Goal: Transaction & Acquisition: Obtain resource

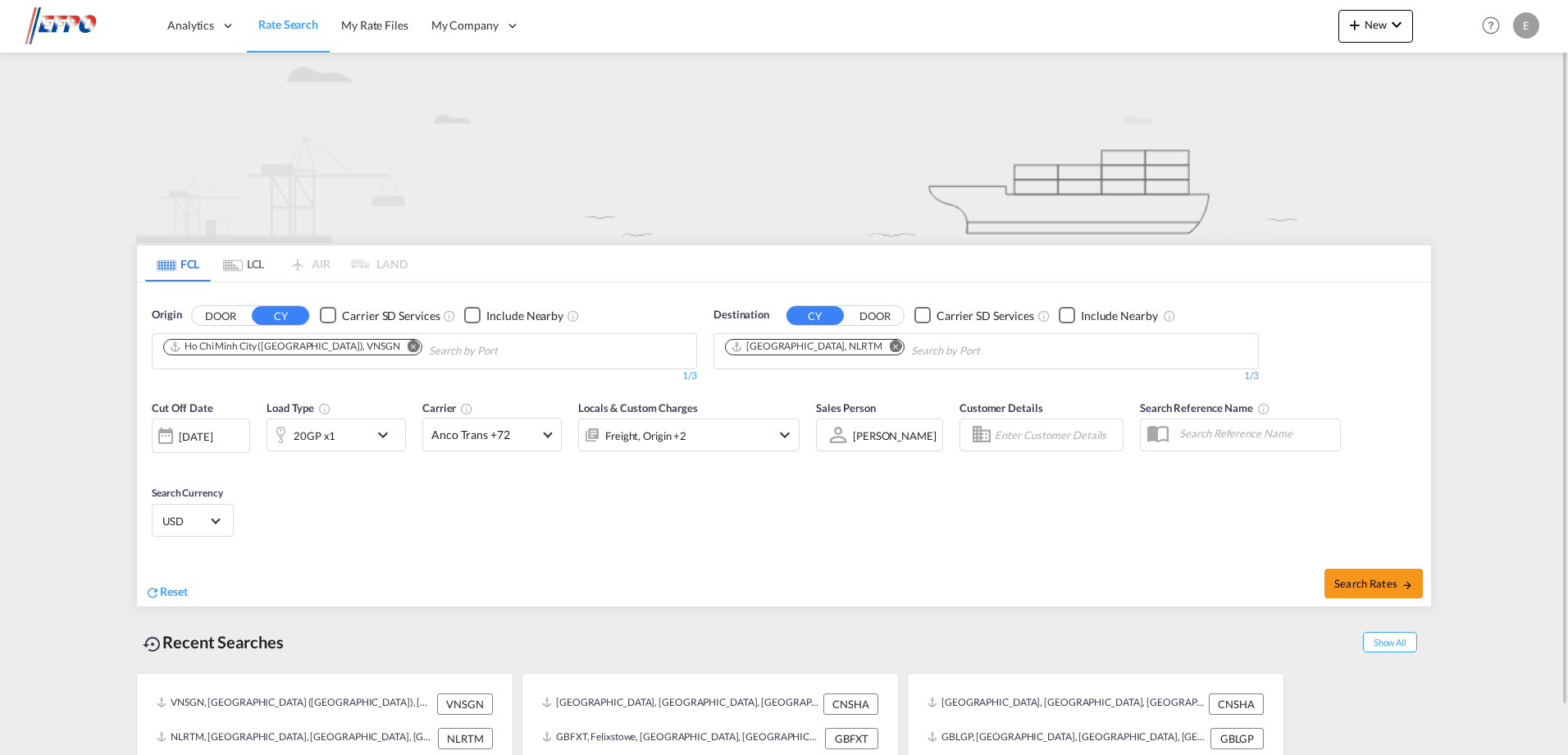
click at [408, 350] on md-icon "Remove" at bounding box center [413, 346] width 13 height 13
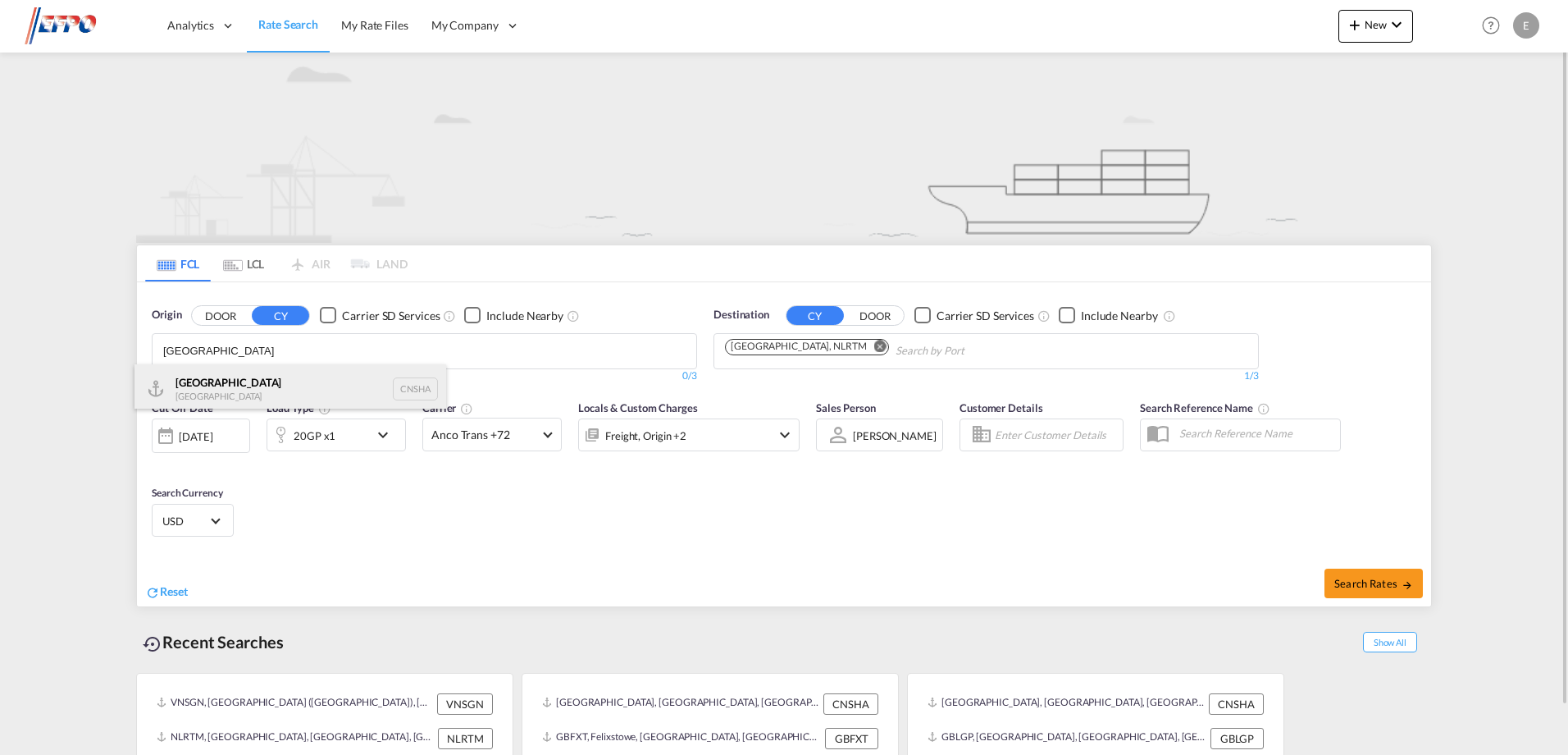
type input "[GEOGRAPHIC_DATA]"
click at [215, 397] on div "Shanghai [GEOGRAPHIC_DATA] CNSHA" at bounding box center [290, 388] width 312 height 50
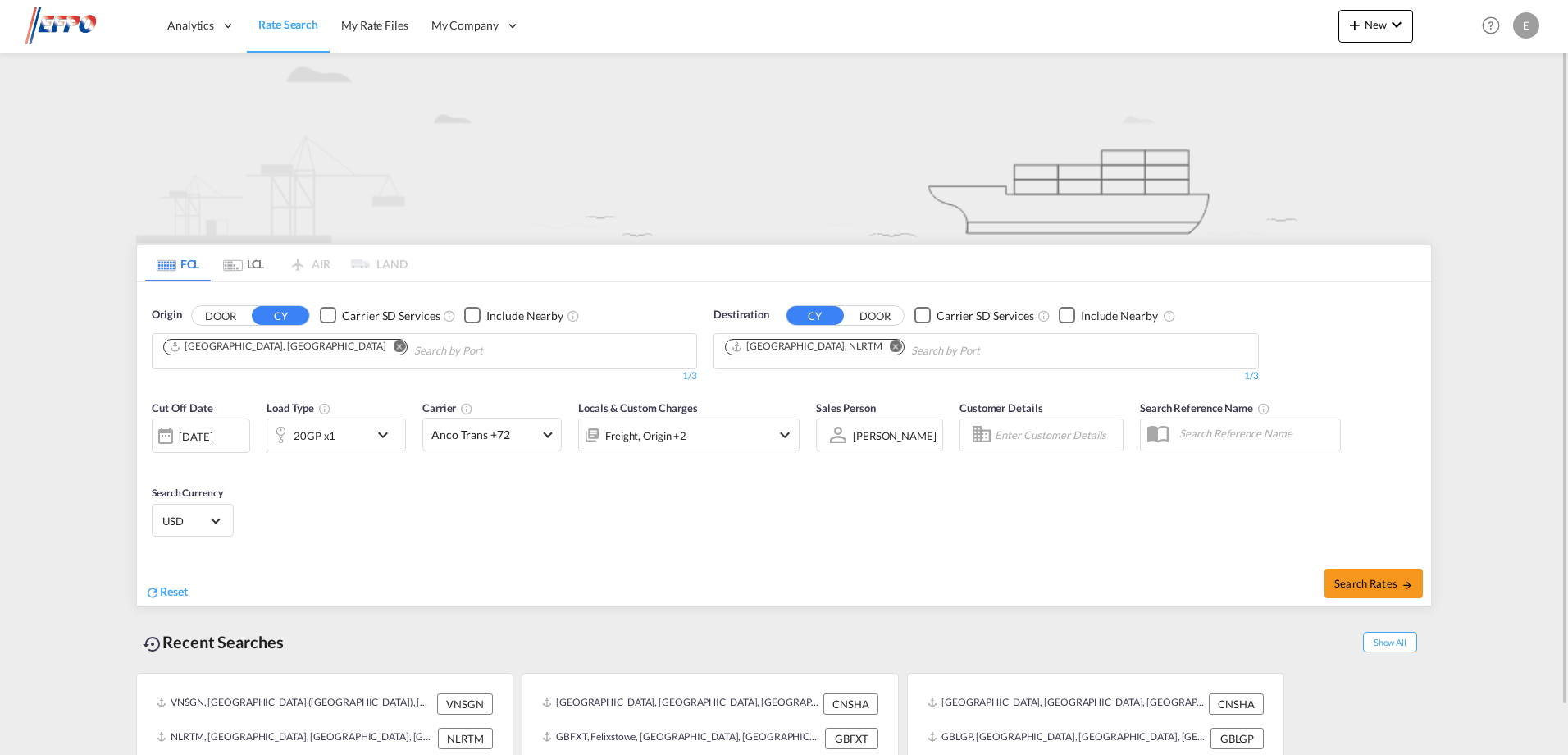
click at [382, 438] on md-icon "icon-chevron-down" at bounding box center [387, 435] width 28 height 19
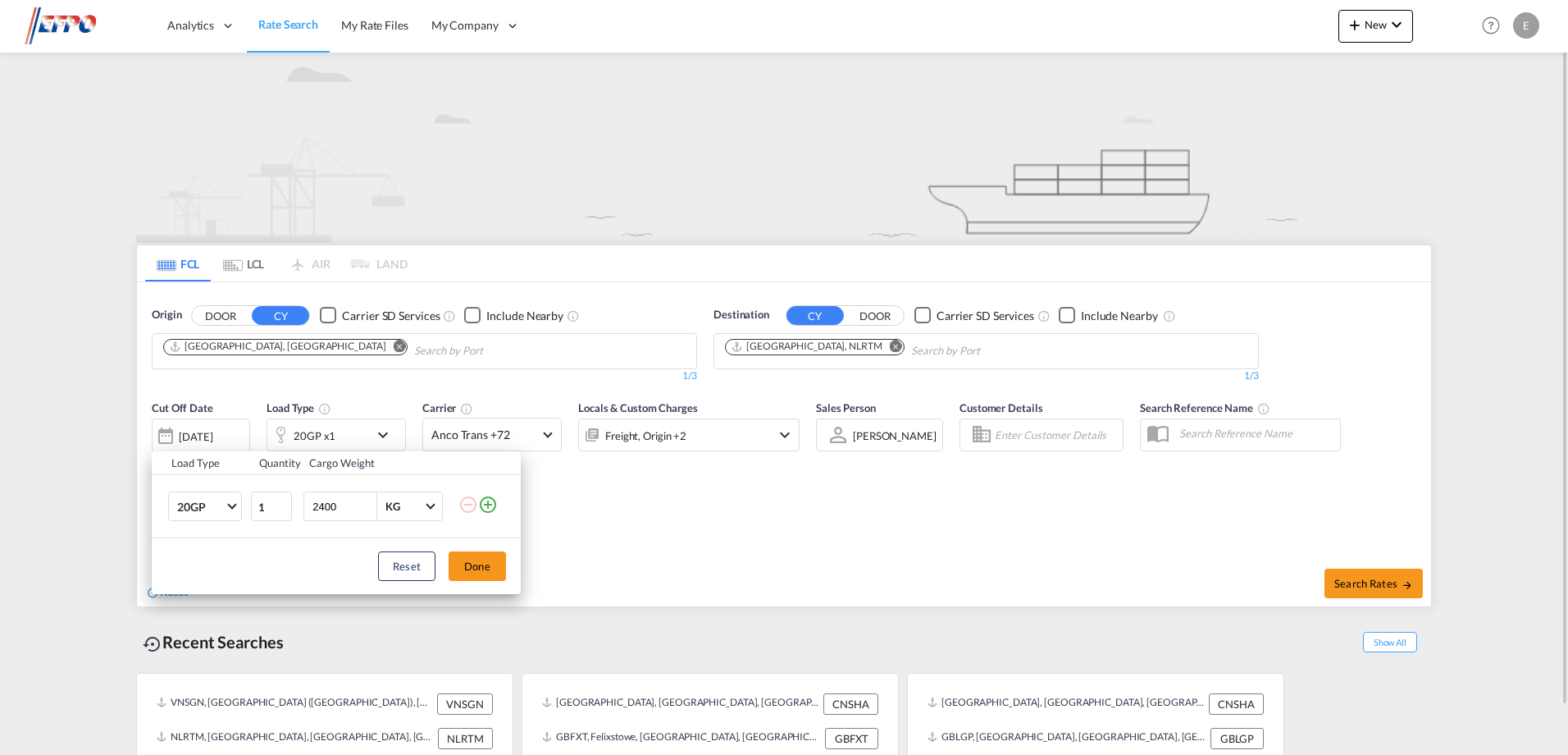
click at [382, 438] on div "Load Type Quantity Cargo Weight 20GP 20GP 40GP 40HC 45HC 20RE 40RE 40HR 20OT 40…" at bounding box center [784, 378] width 1568 height 755
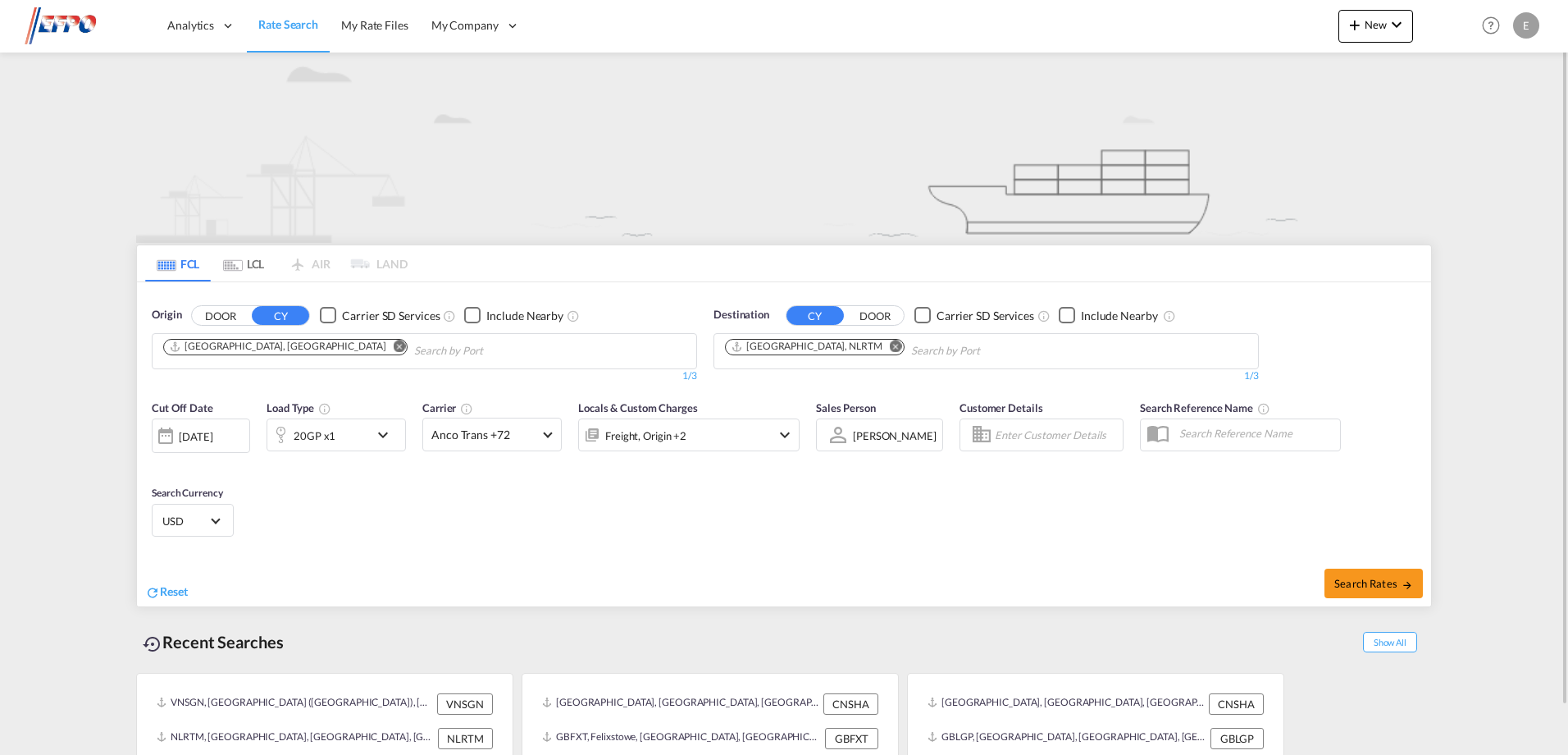
click at [766, 598] on div "Reset" at bounding box center [466, 579] width 643 height 45
click at [187, 431] on div "[DATE]" at bounding box center [196, 436] width 34 height 15
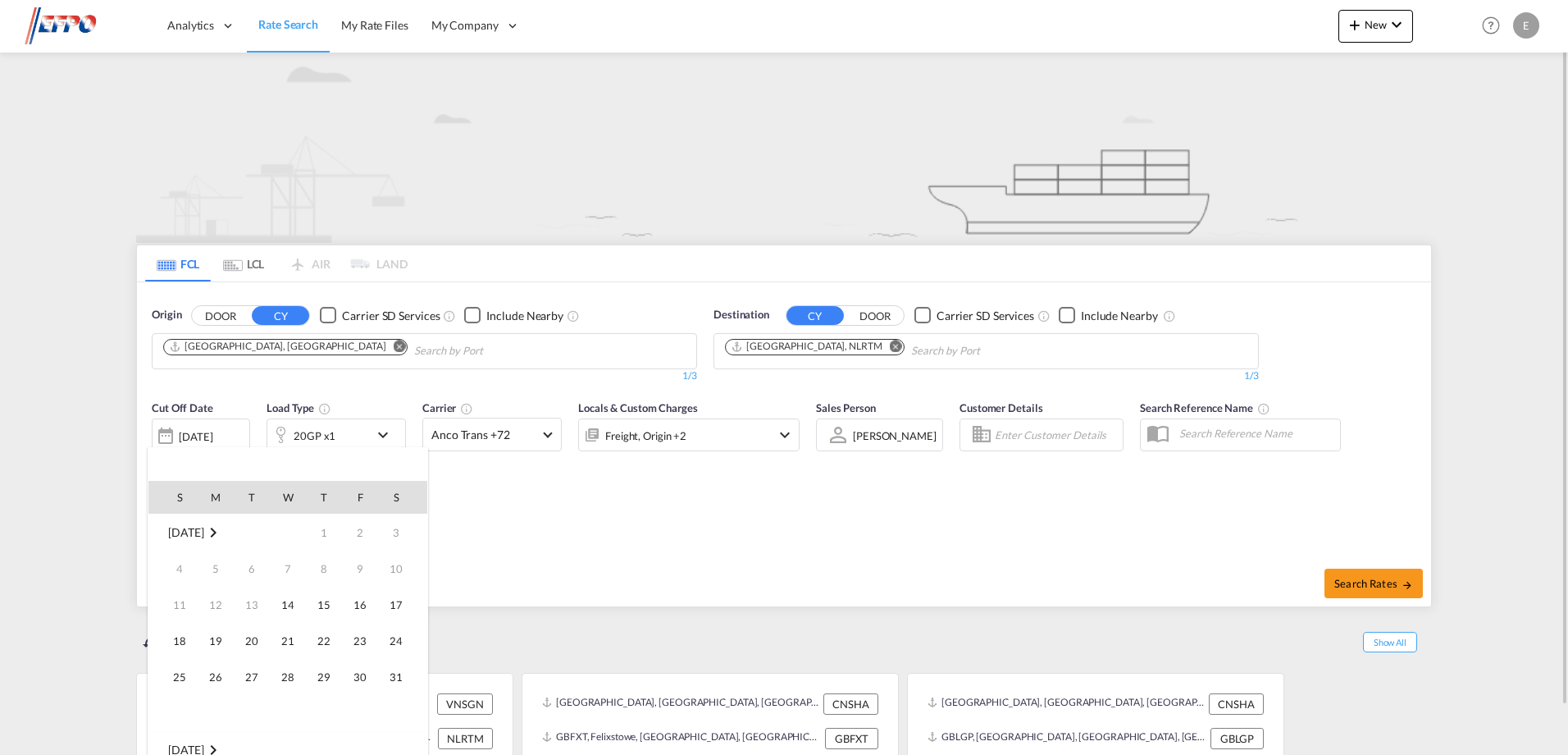
scroll to position [652, 0]
click at [371, 609] on span "15" at bounding box center [360, 605] width 33 height 33
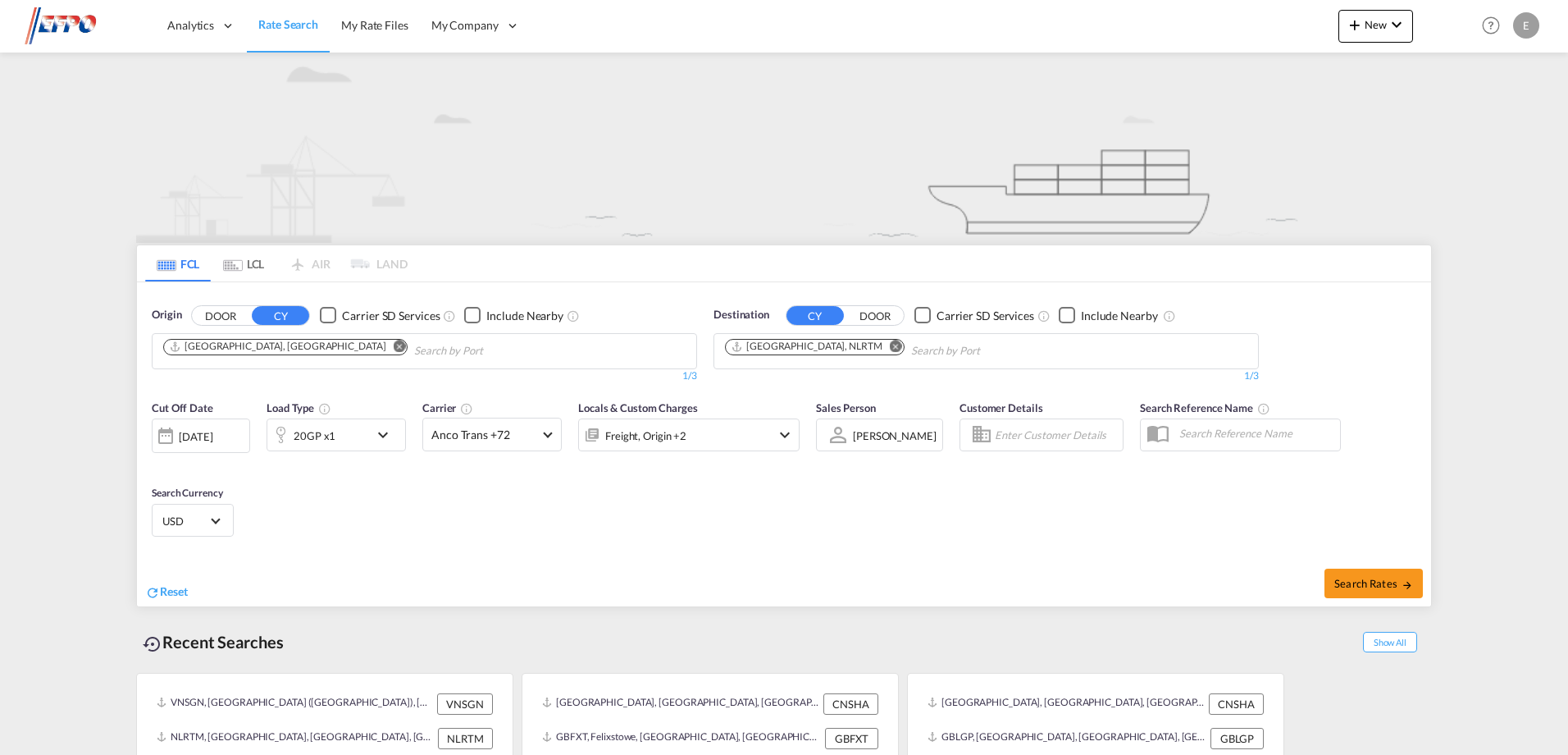
click at [890, 346] on md-icon "Remove" at bounding box center [896, 346] width 13 height 13
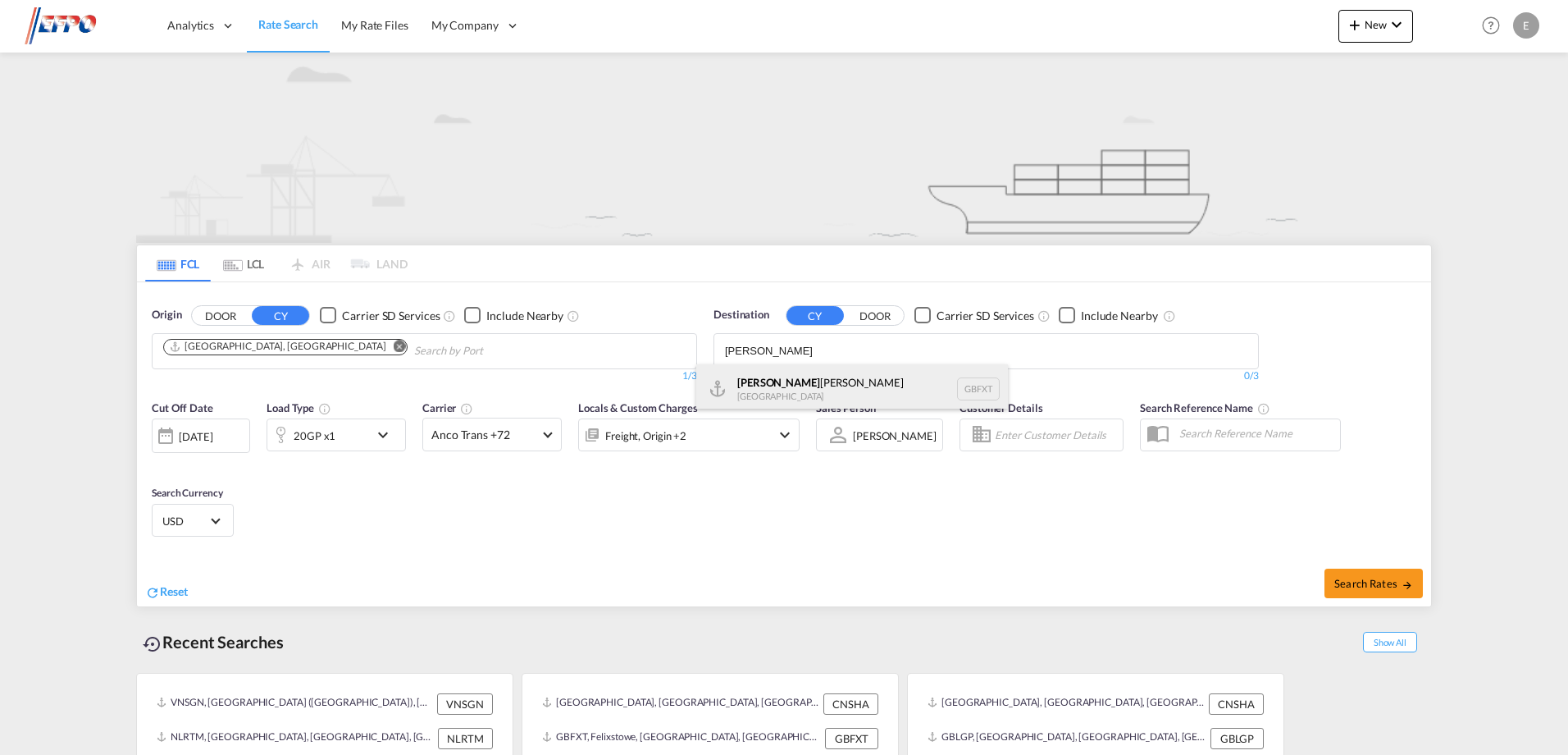
type input "[PERSON_NAME]"
click at [775, 389] on div "[PERSON_NAME] [GEOGRAPHIC_DATA] GBFXT" at bounding box center [852, 388] width 312 height 50
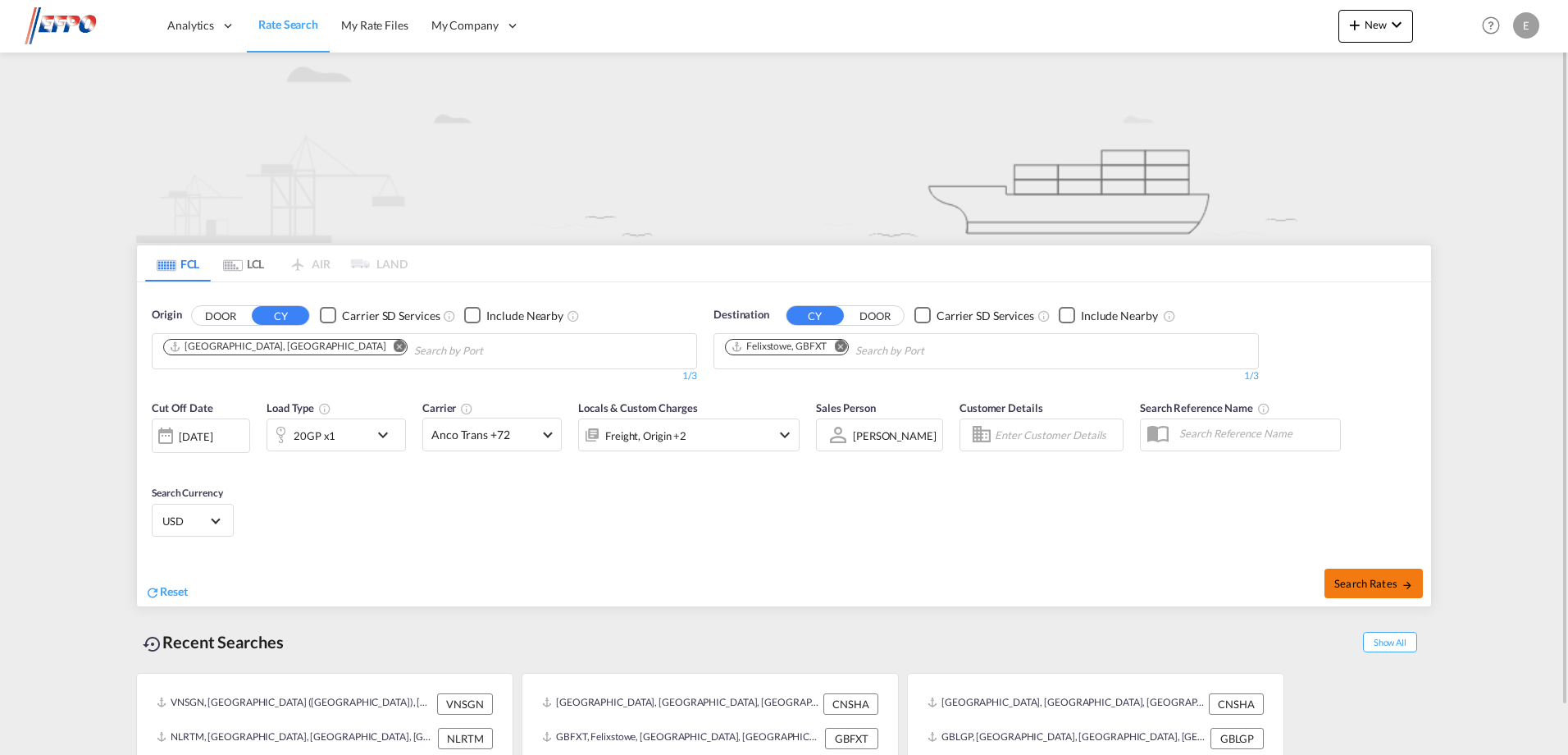
click at [1358, 577] on span "Search Rates" at bounding box center [1374, 583] width 79 height 13
type input "CNSHA to GBFXT / [DATE]"
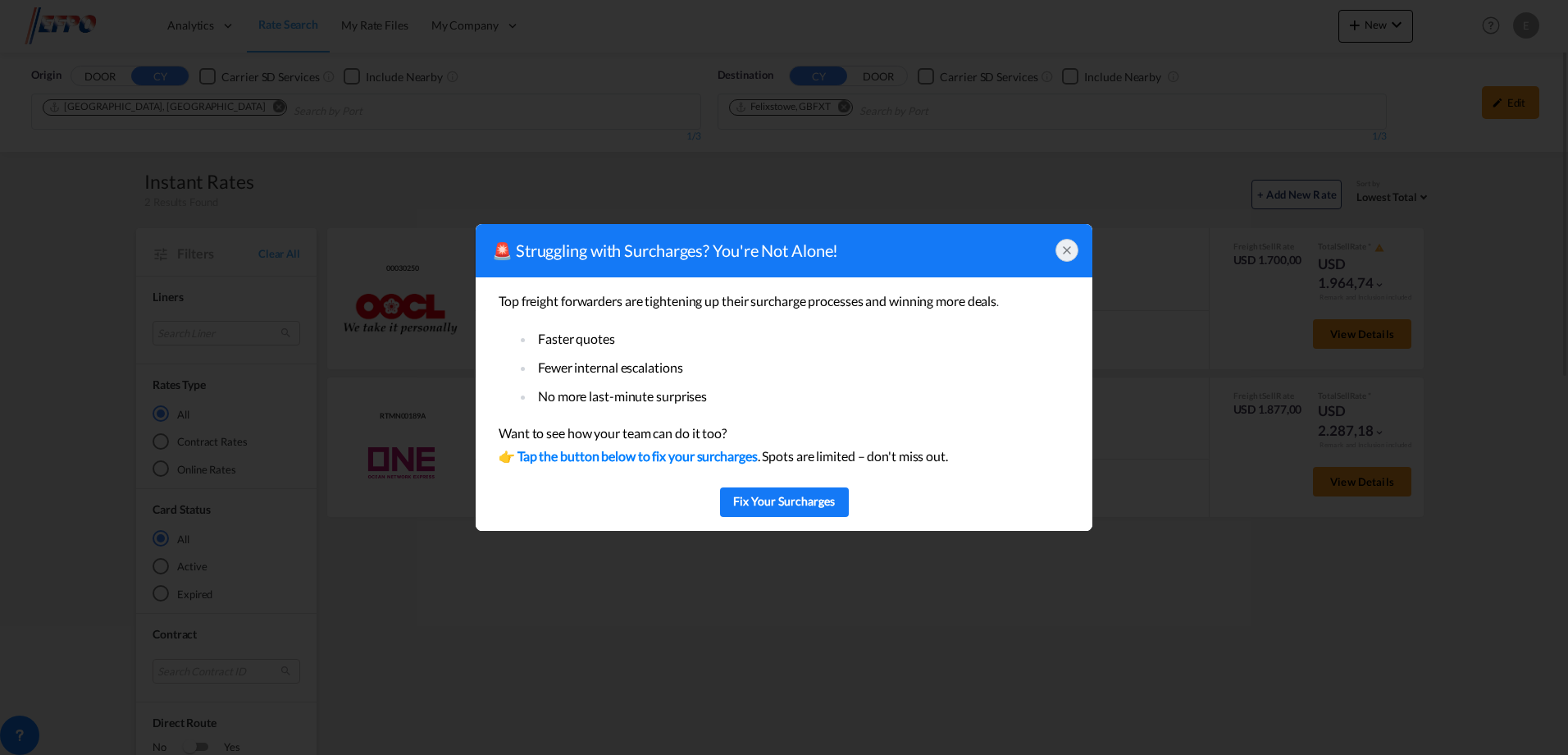
click at [1066, 248] on icon at bounding box center [1067, 251] width 13 height 13
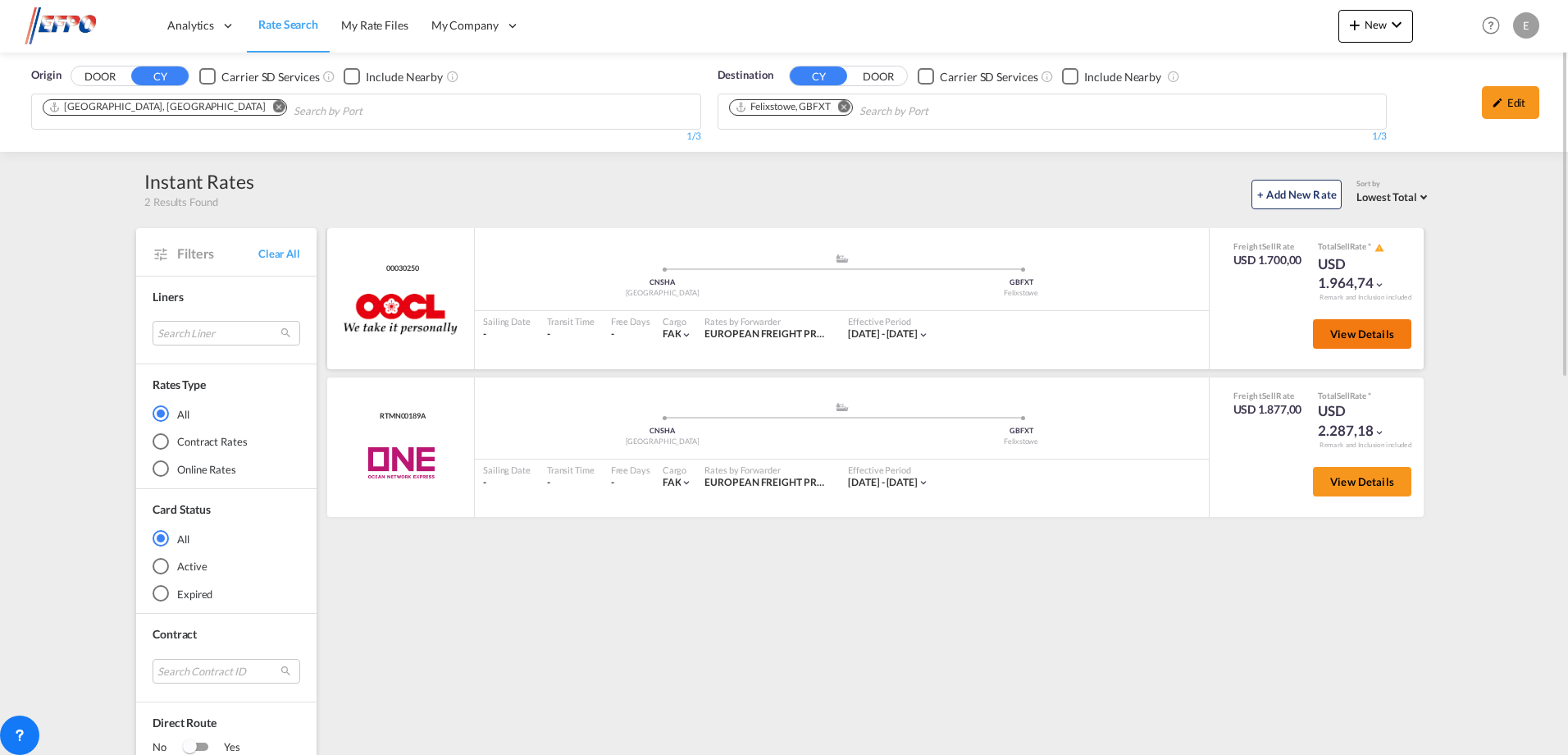
click at [1350, 330] on span "View Details" at bounding box center [1362, 334] width 64 height 13
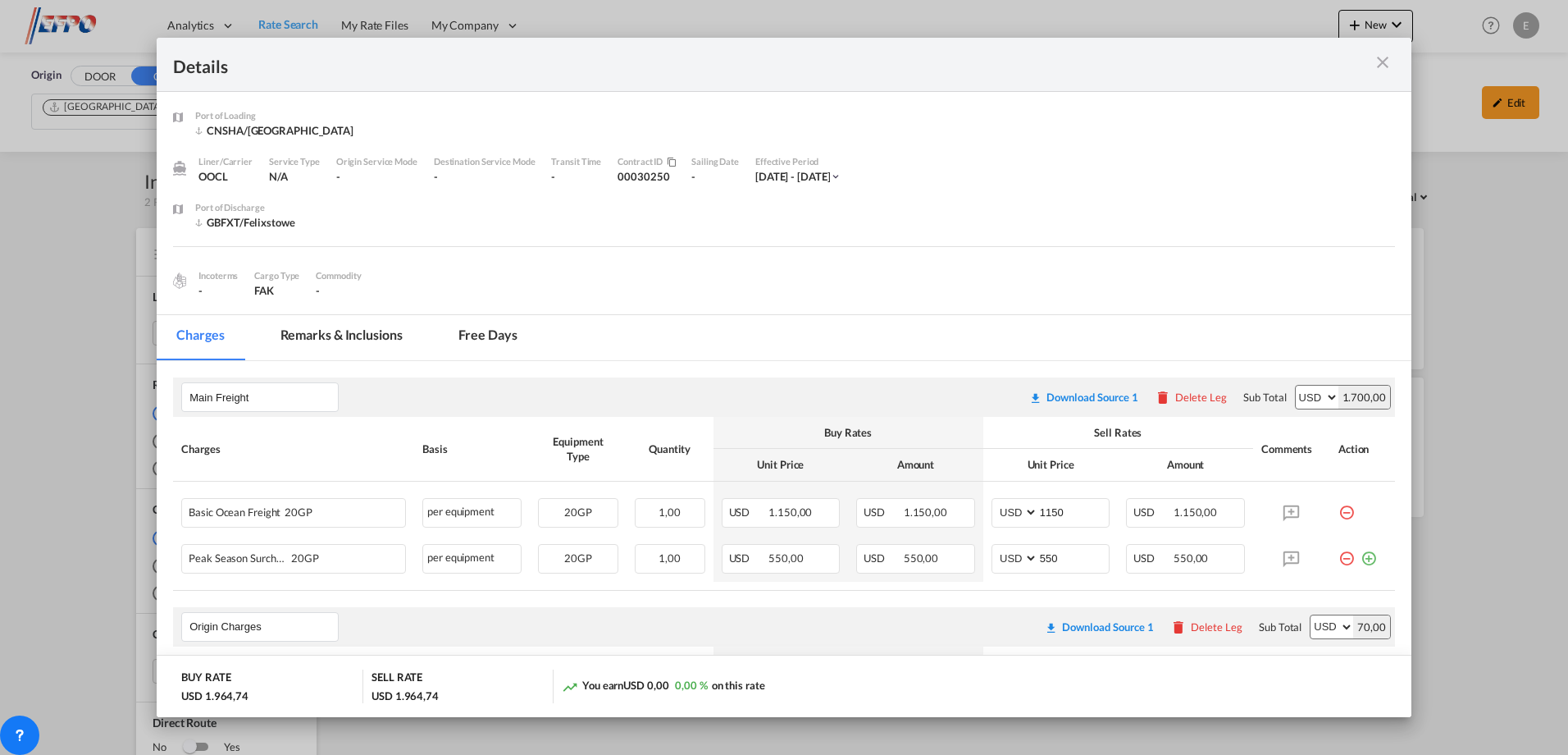
click at [1382, 64] on md-icon "icon-close m-3 fg-AAA8AD cursor" at bounding box center [1382, 61] width 19 height 19
